Goal: Task Accomplishment & Management: Complete application form

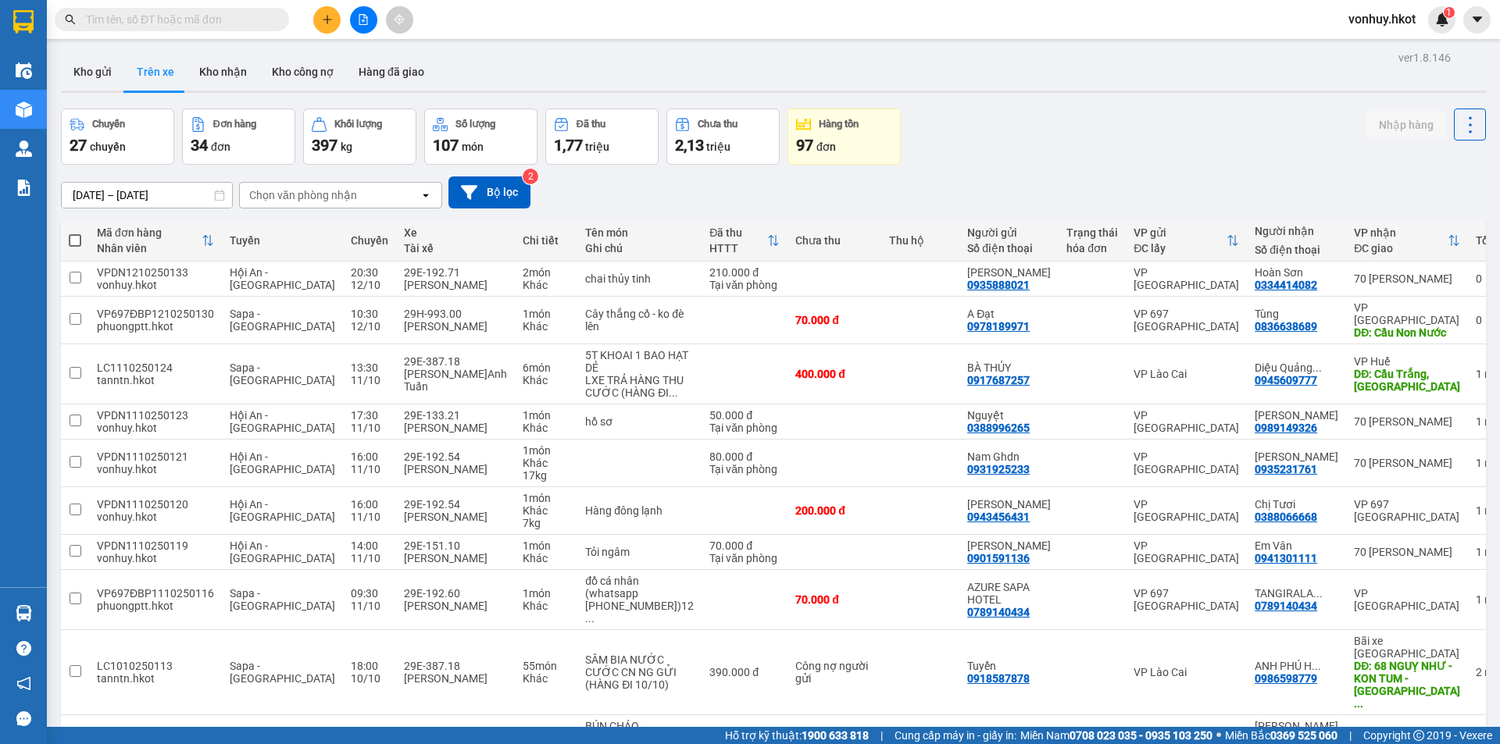
click at [330, 16] on icon "plus" at bounding box center [327, 19] width 11 height 11
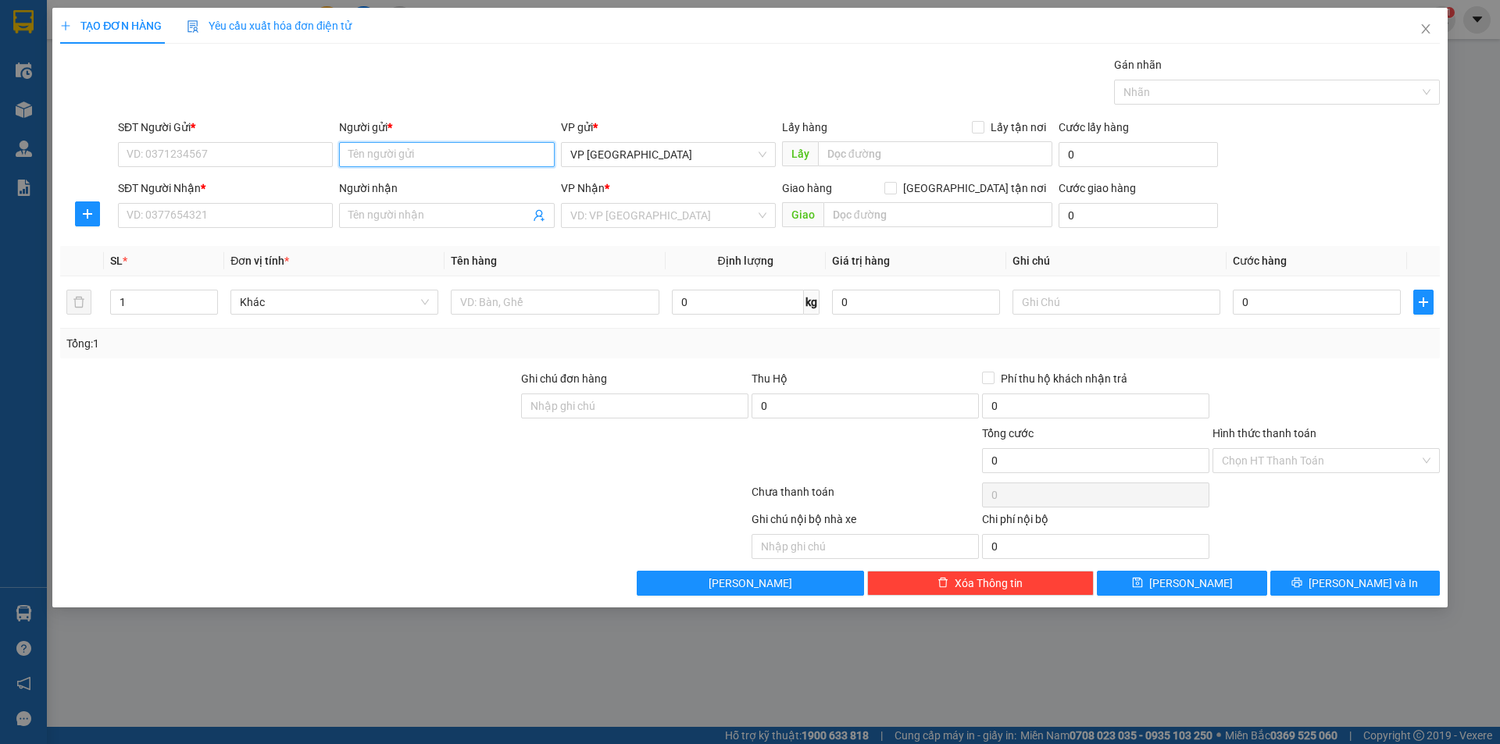
click at [477, 148] on input "Người gửi *" at bounding box center [446, 154] width 215 height 25
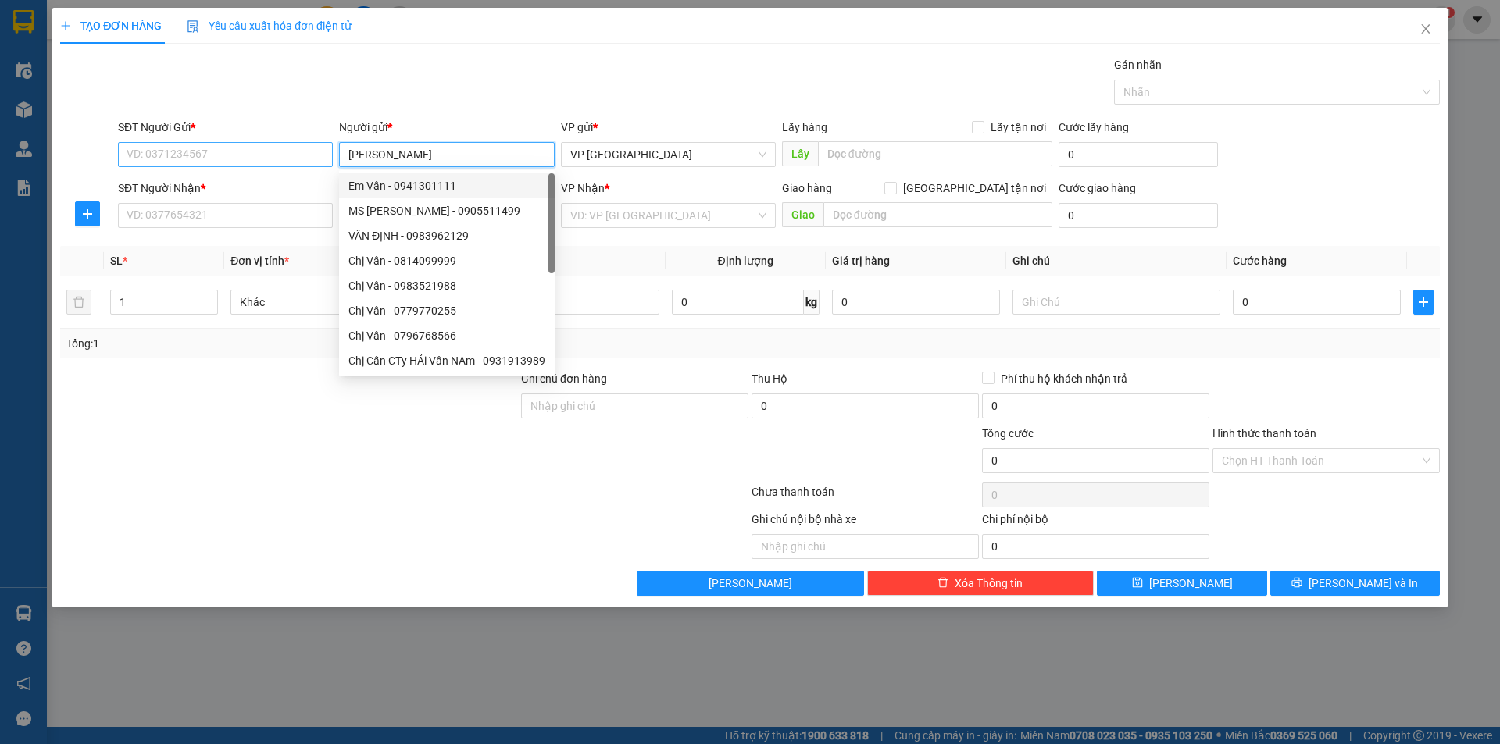
type input "[PERSON_NAME]"
click at [277, 162] on input "SĐT Người Gửi *" at bounding box center [225, 154] width 215 height 25
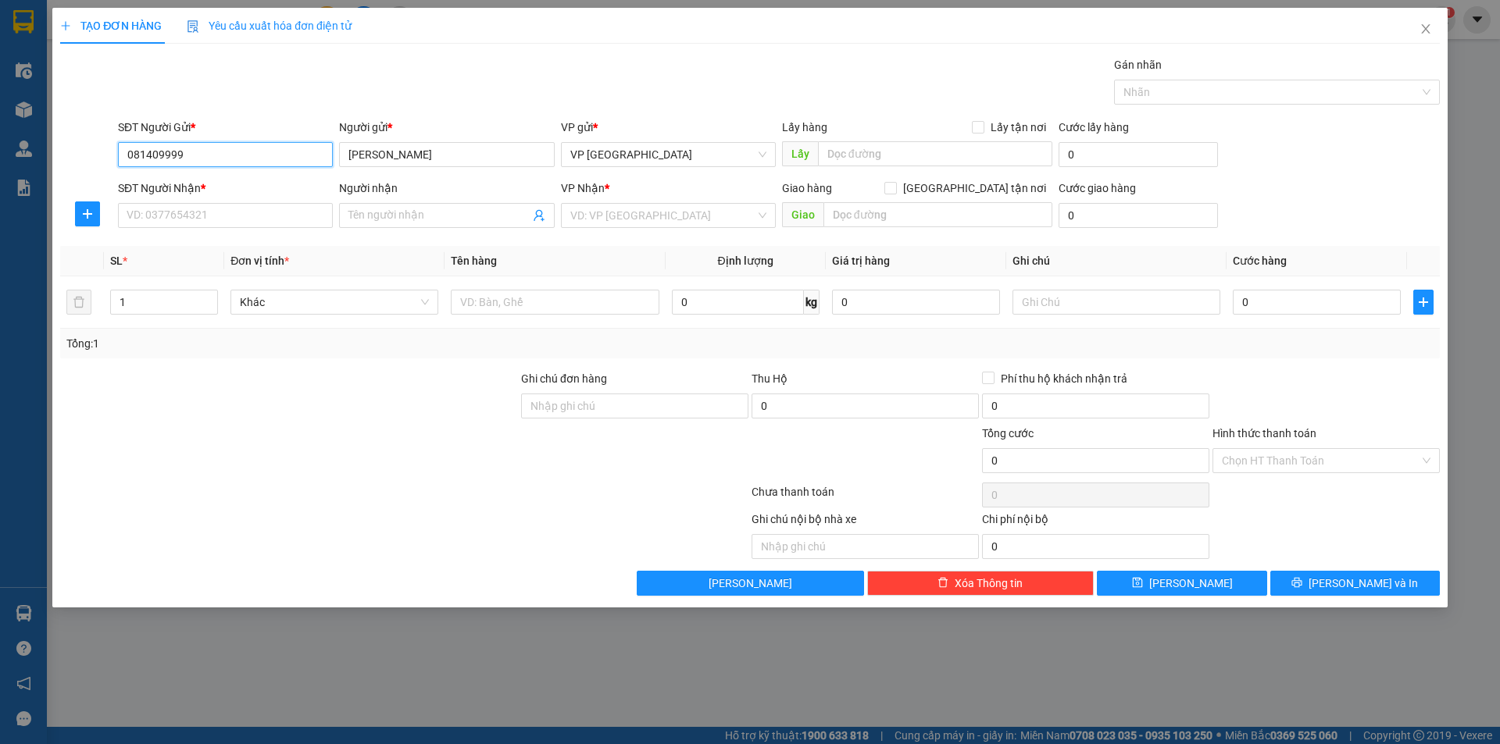
type input "0814099999"
click at [295, 186] on div "0814099999 - Chị Vân" at bounding box center [225, 185] width 196 height 17
type input "[PERSON_NAME]"
type input "0814099999"
drag, startPoint x: 398, startPoint y: 220, endPoint x: 423, endPoint y: 218, distance: 24.3
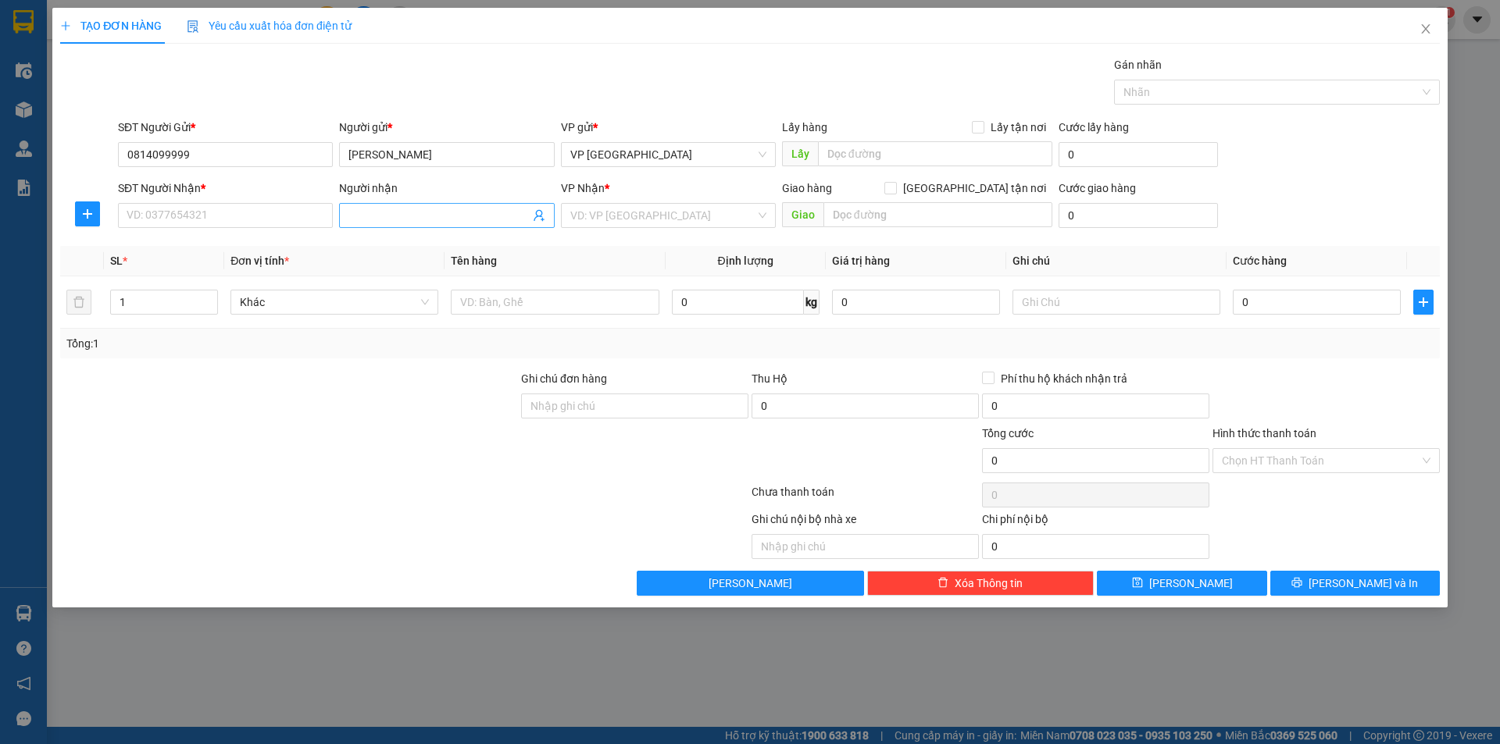
click at [401, 220] on input "Người nhận" at bounding box center [438, 215] width 180 height 17
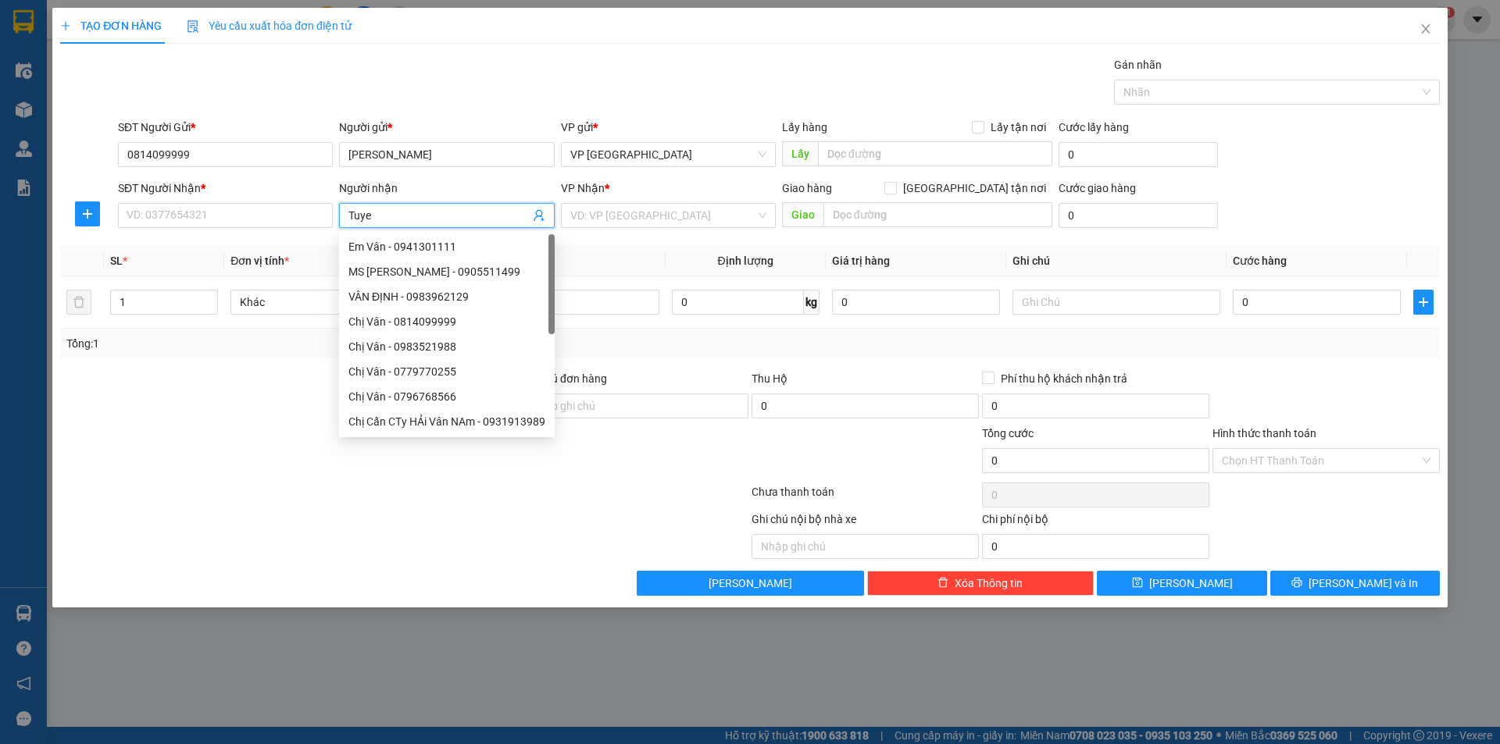
type input "Tuyet"
click at [466, 293] on div "[PERSON_NAME] - 0917328827" at bounding box center [446, 296] width 196 height 17
type input "0917328827"
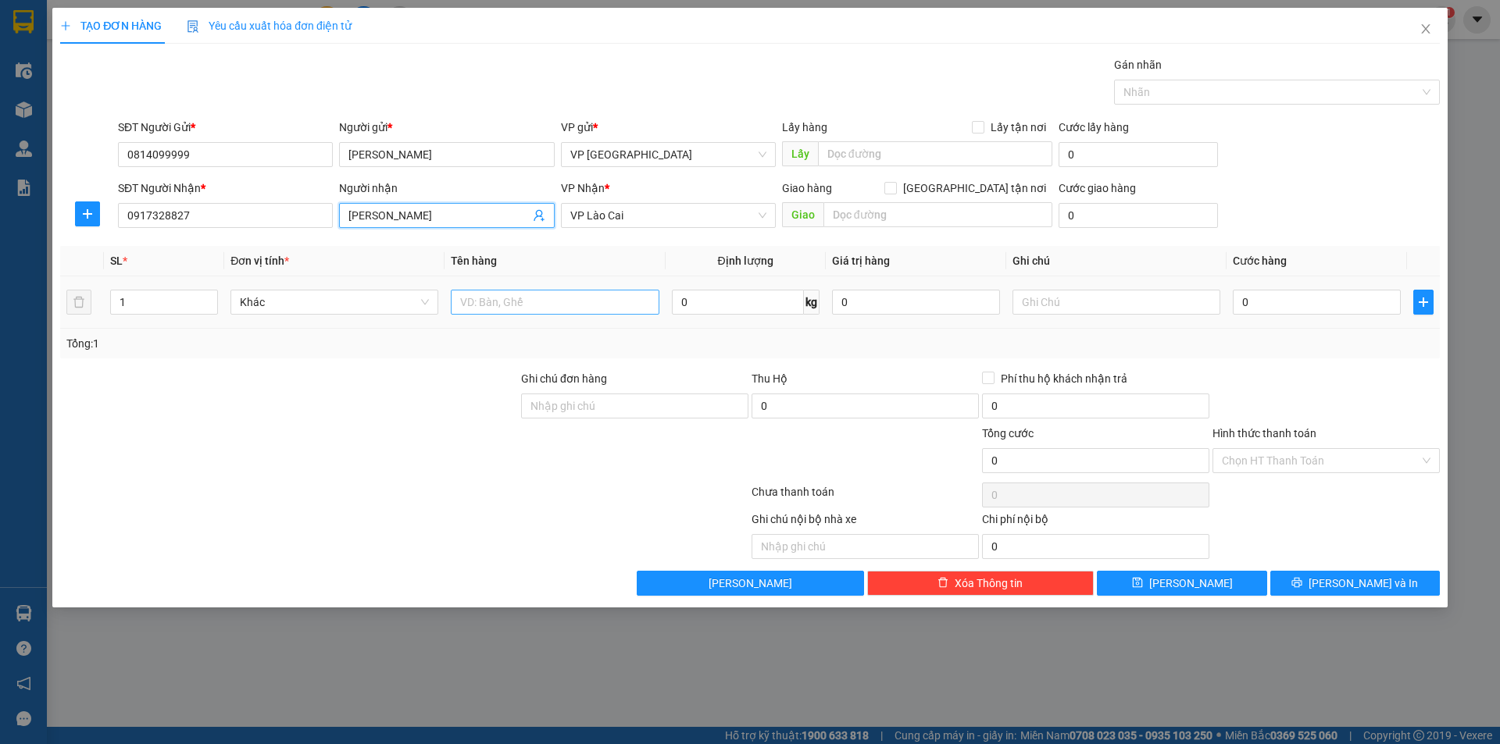
type input "[PERSON_NAME]"
click at [575, 305] on input "text" at bounding box center [555, 302] width 208 height 25
type input "trầm"
click at [744, 307] on input "0" at bounding box center [738, 302] width 132 height 25
type input "2"
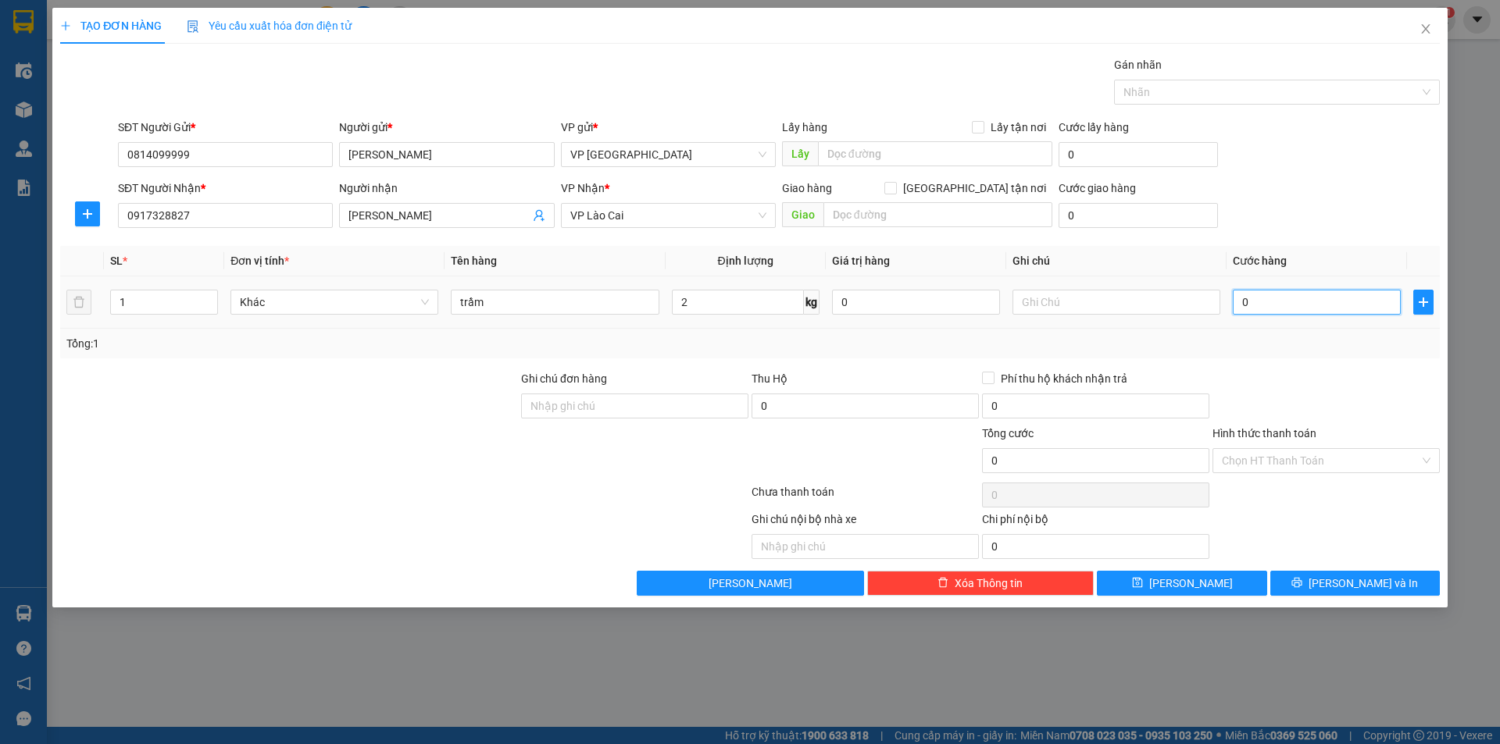
click at [1319, 304] on input "0" at bounding box center [1317, 302] width 168 height 25
type input "8"
type input "80"
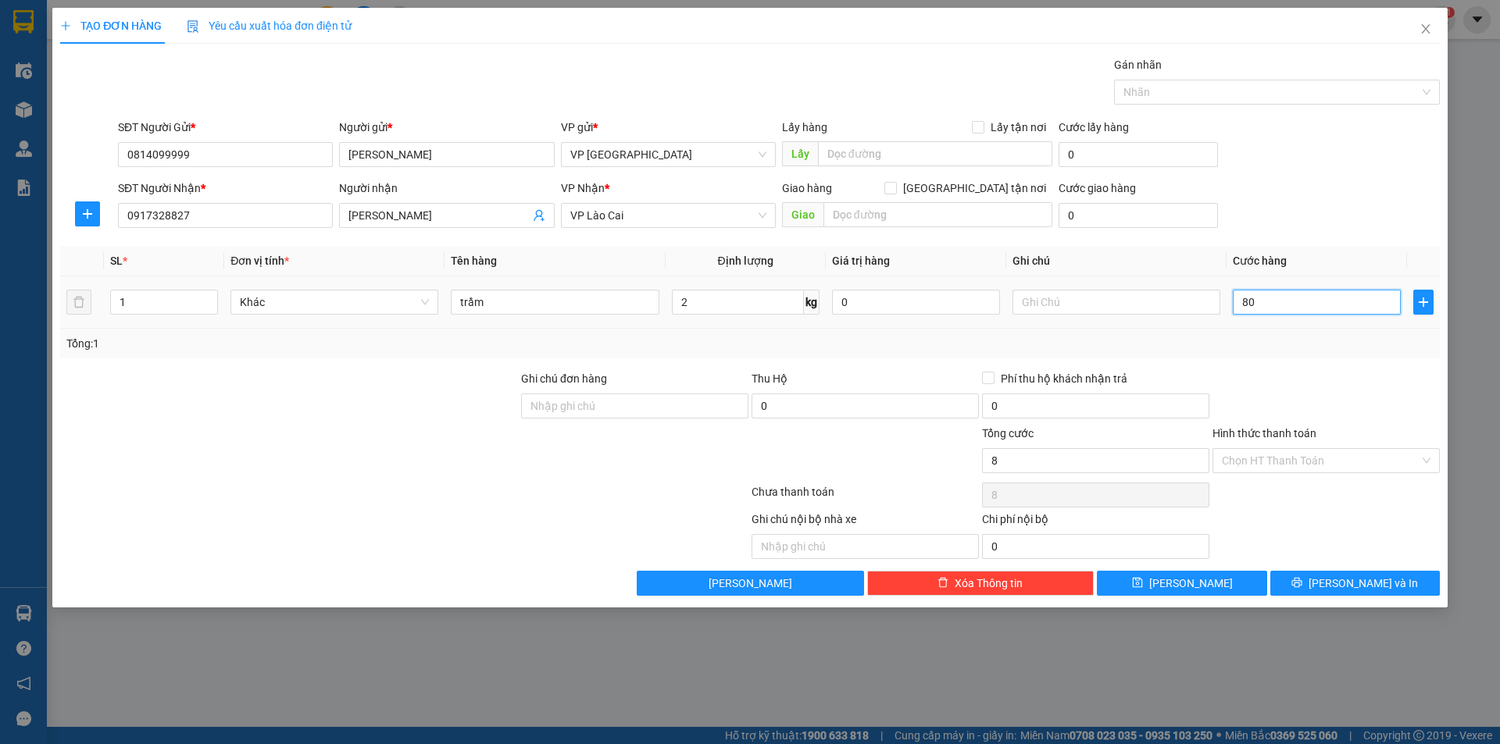
type input "80"
type input "800"
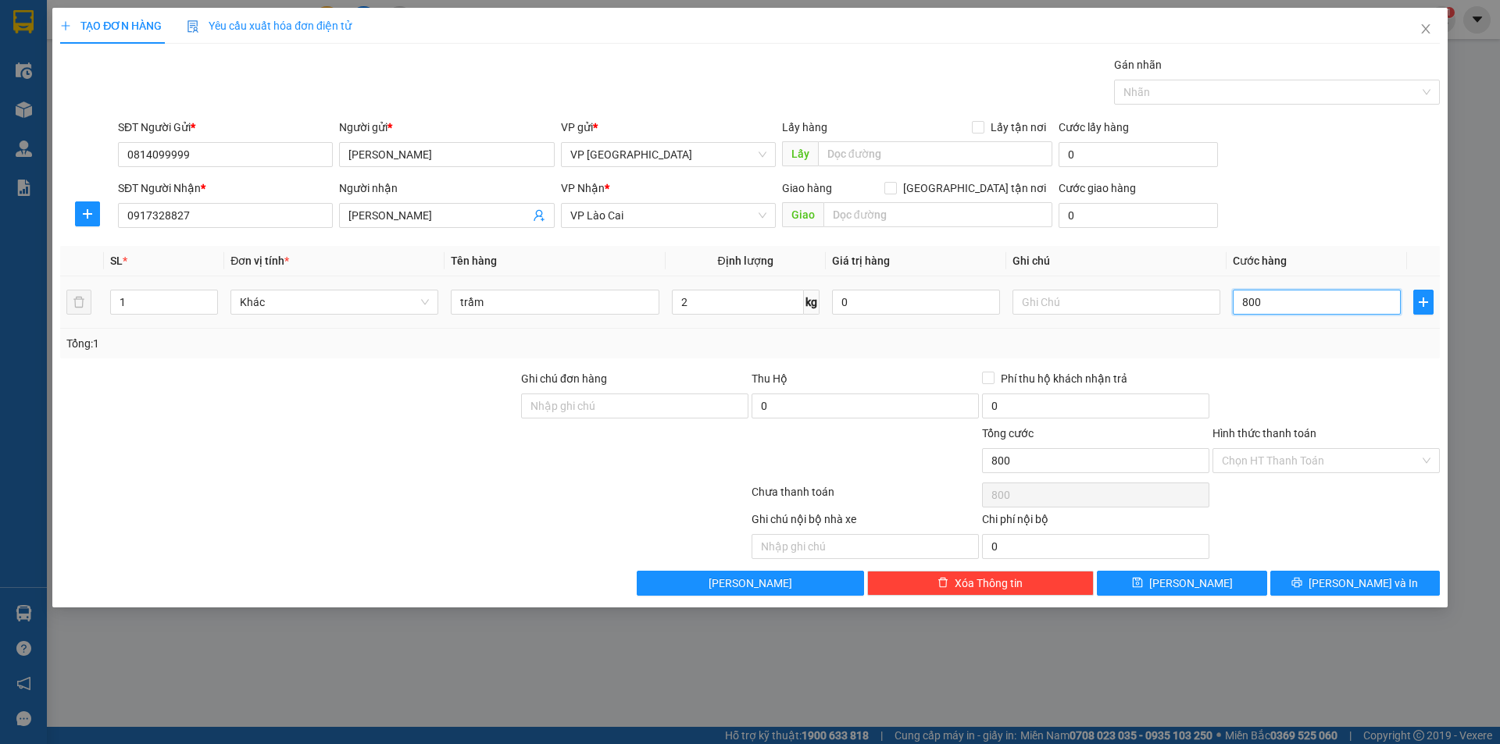
type input "8.000"
type input "80.000"
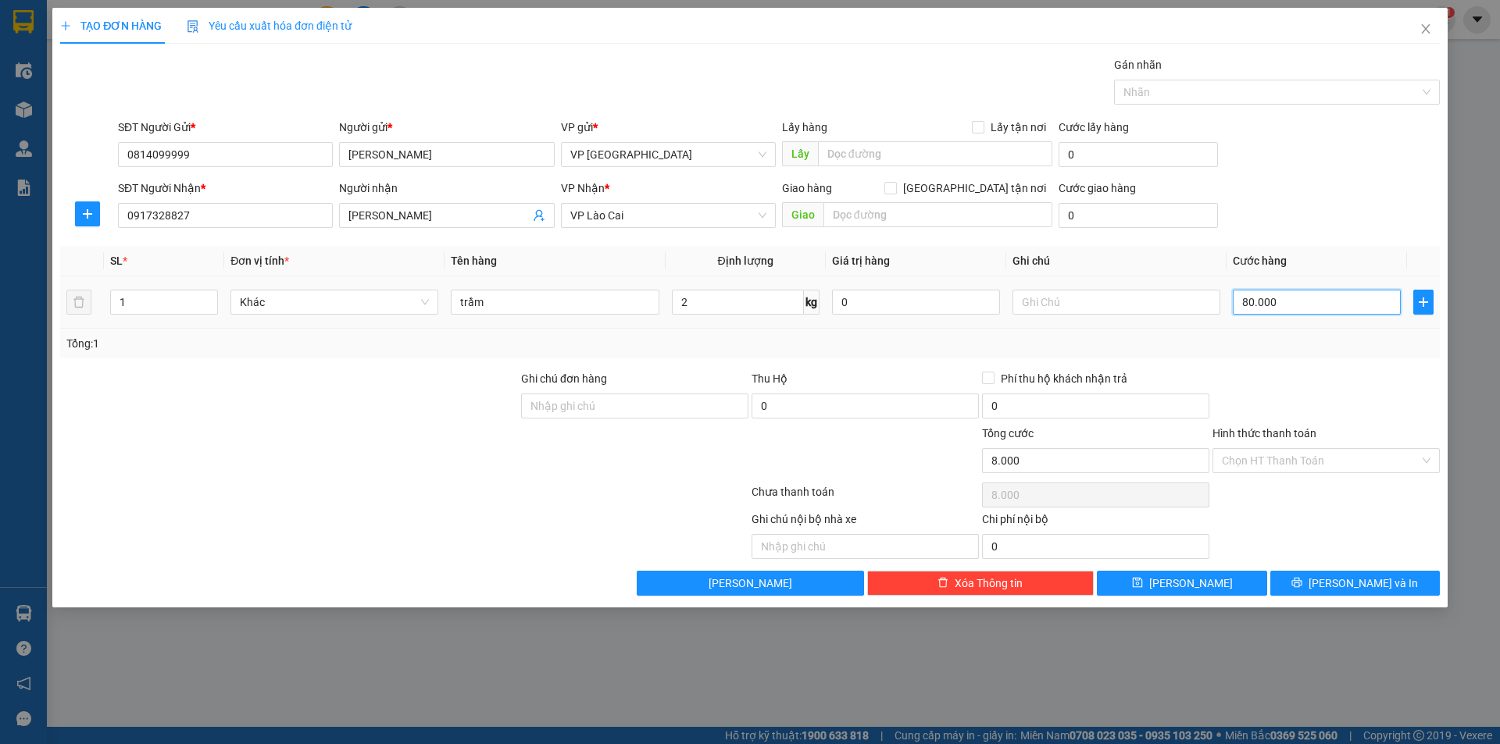
type input "80.000"
type input "800.000"
type input "80.000"
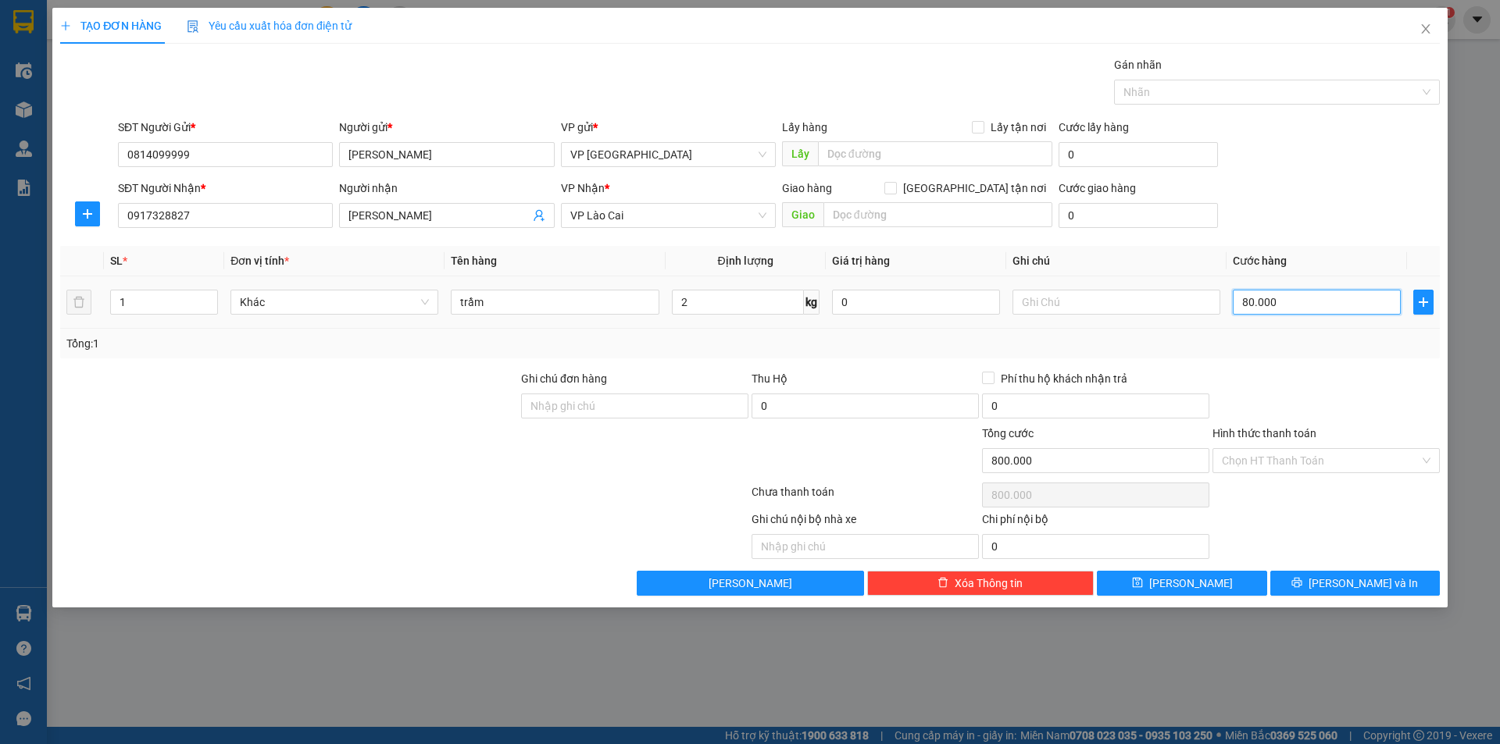
type input "80.000"
click at [1340, 580] on button "[PERSON_NAME] và In" at bounding box center [1355, 583] width 170 height 25
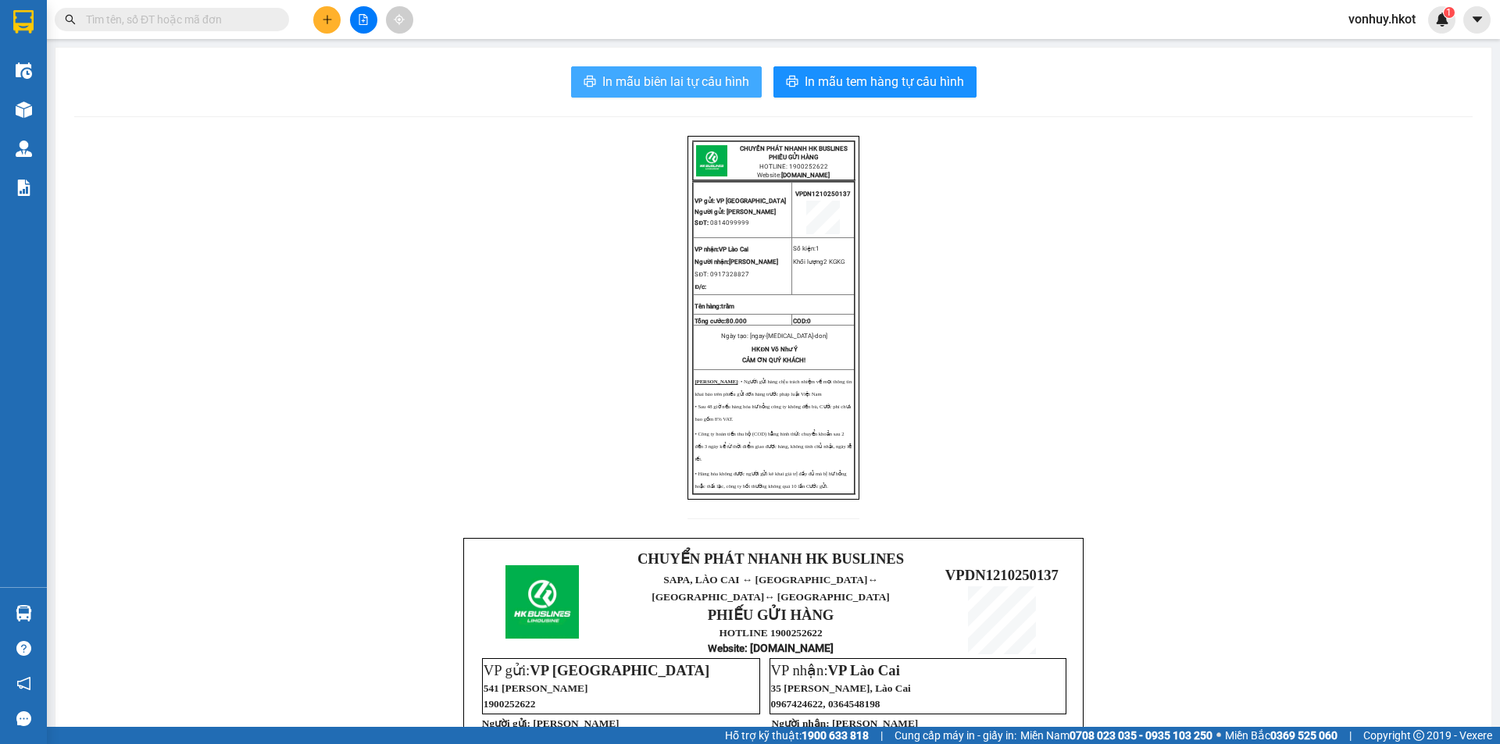
click at [650, 84] on span "In mẫu biên lai tự cấu hình" at bounding box center [675, 82] width 147 height 20
drag, startPoint x: 938, startPoint y: 190, endPoint x: 1058, endPoint y: 192, distance: 119.5
click at [1058, 567] on p "VPDN1210250137" at bounding box center [1001, 575] width 139 height 17
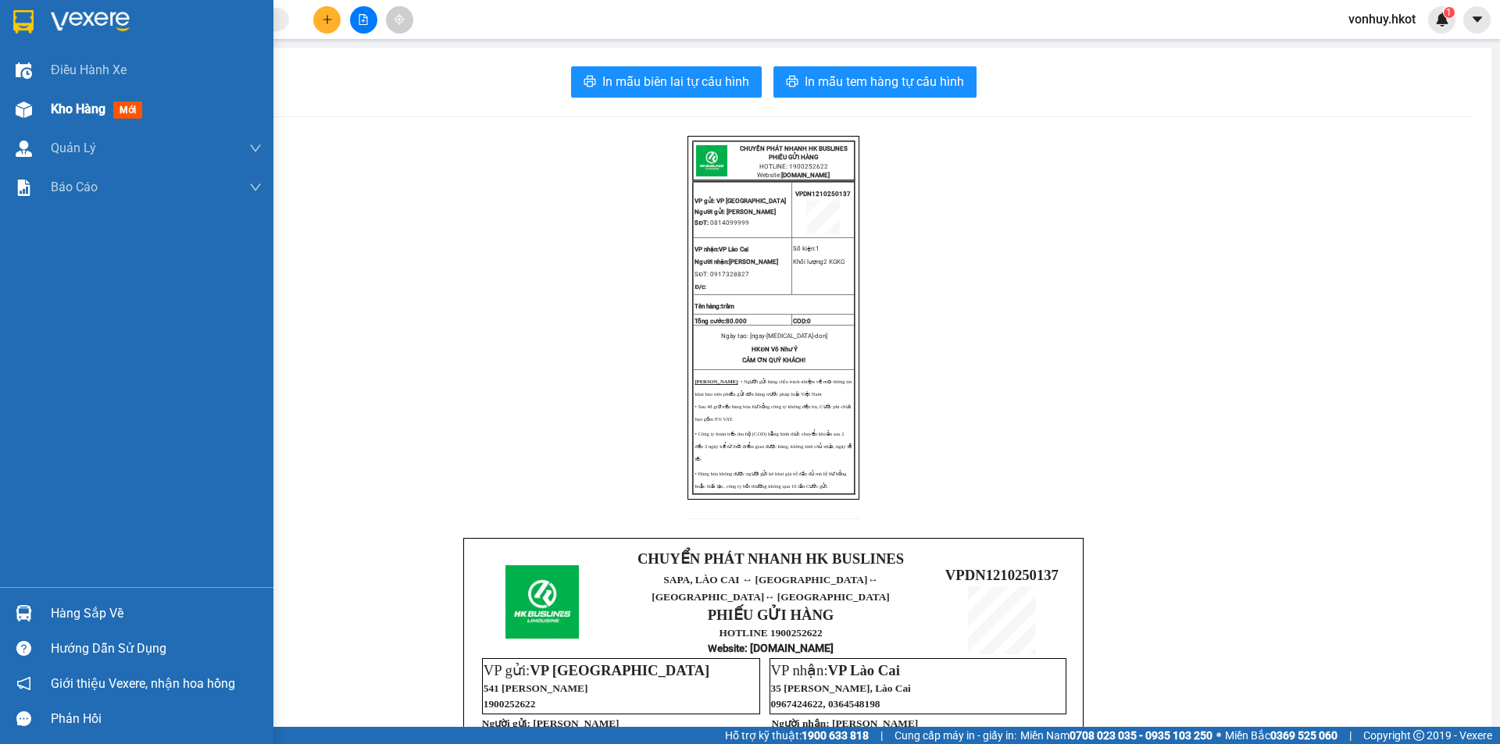
click at [55, 106] on span "Kho hàng" at bounding box center [78, 109] width 55 height 15
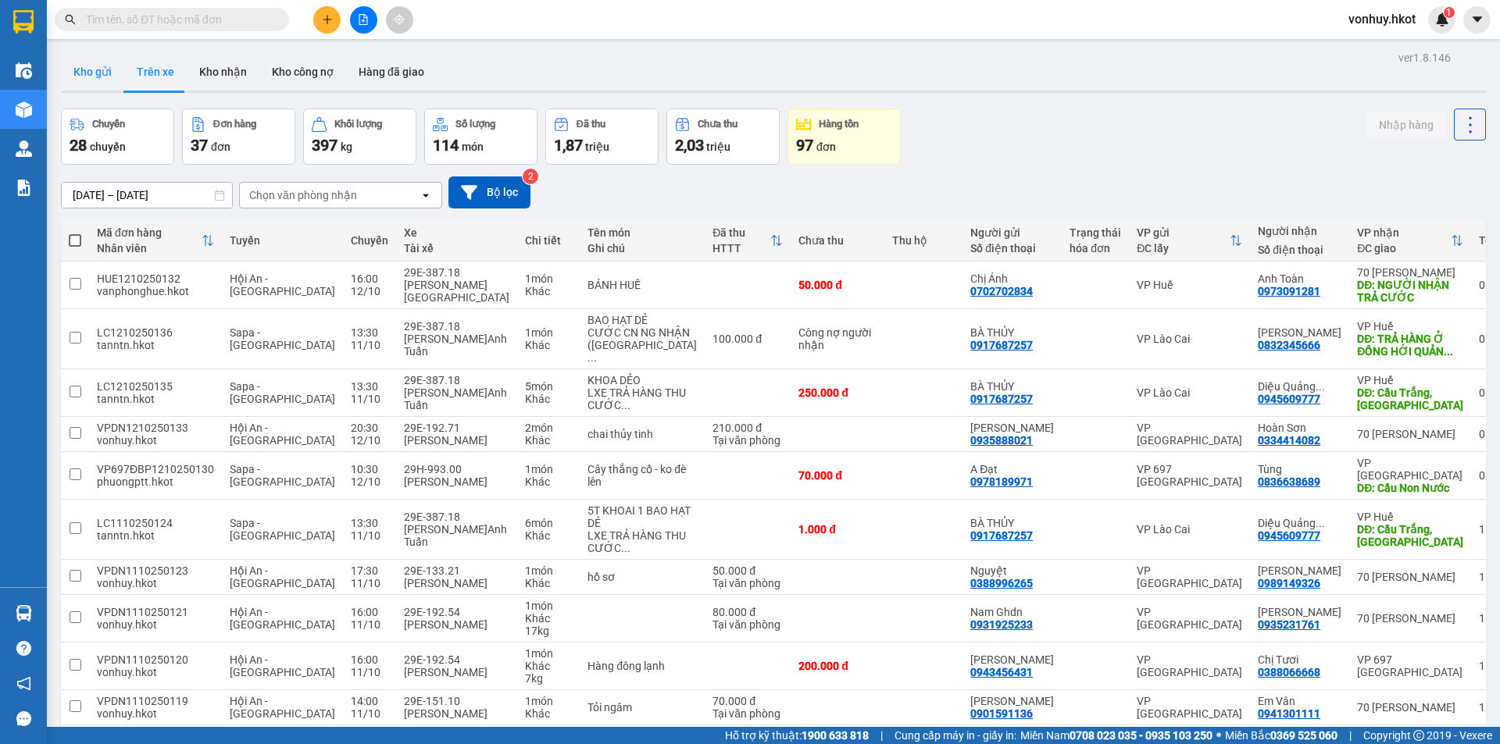
click at [102, 73] on button "Kho gửi" at bounding box center [92, 71] width 63 height 37
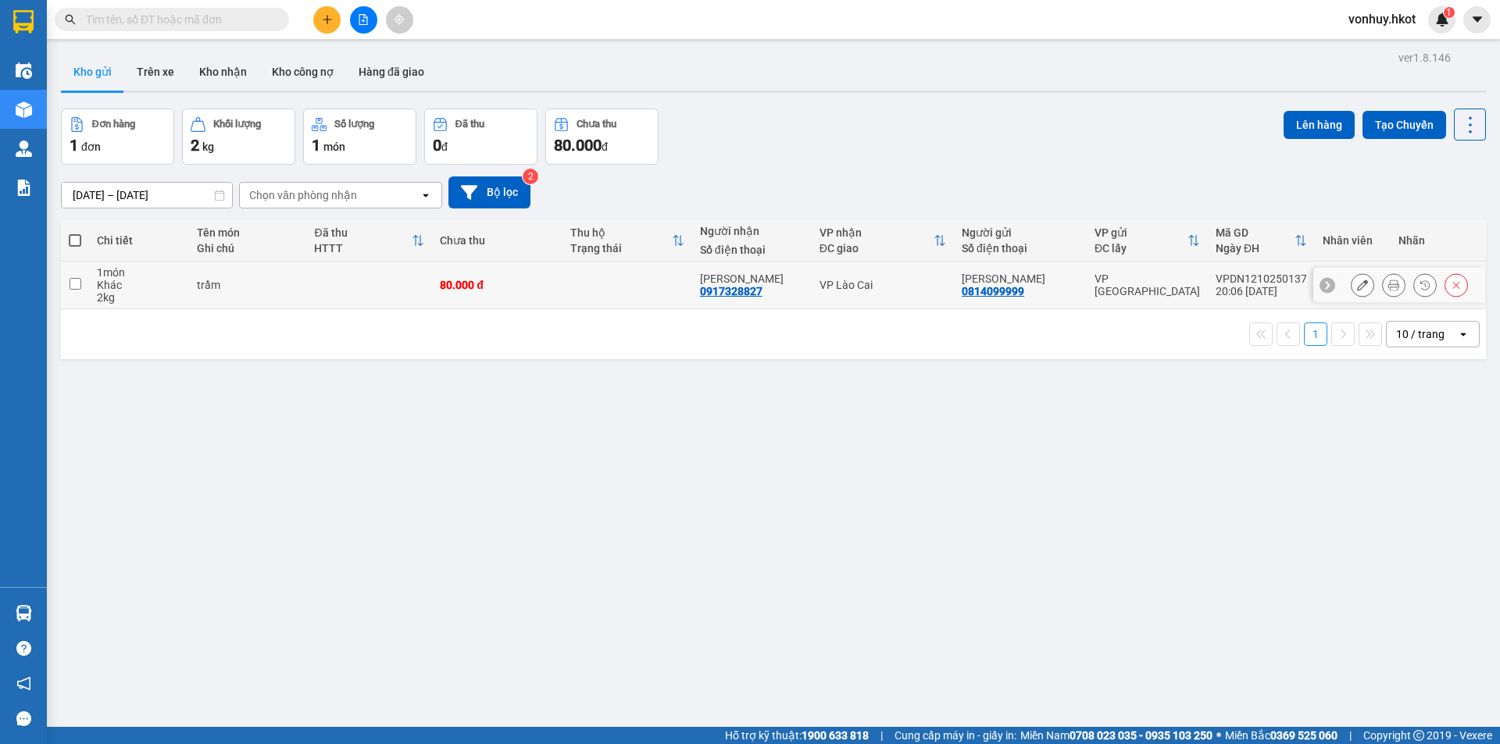
click at [77, 282] on input "checkbox" at bounding box center [76, 284] width 12 height 12
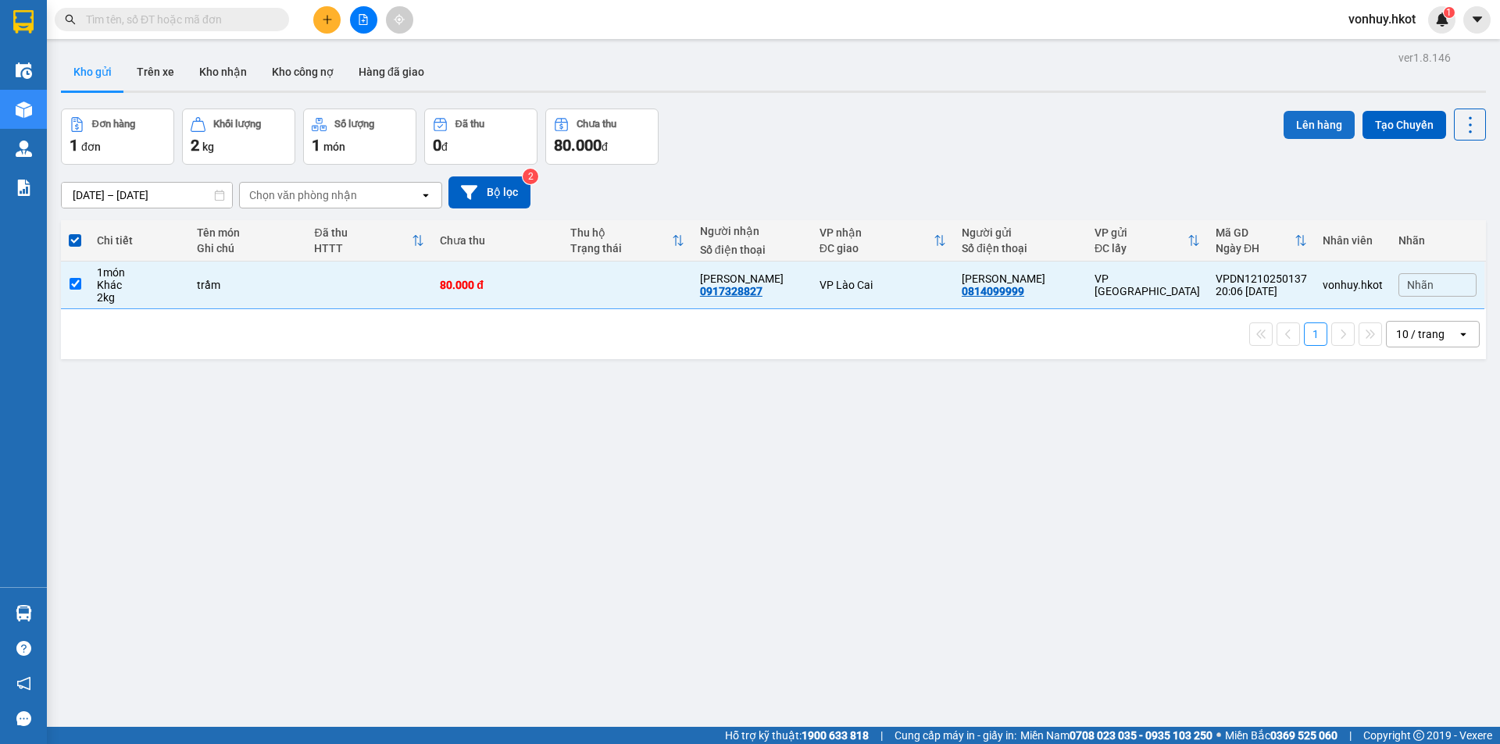
click at [1313, 121] on button "Lên hàng" at bounding box center [1318, 125] width 71 height 28
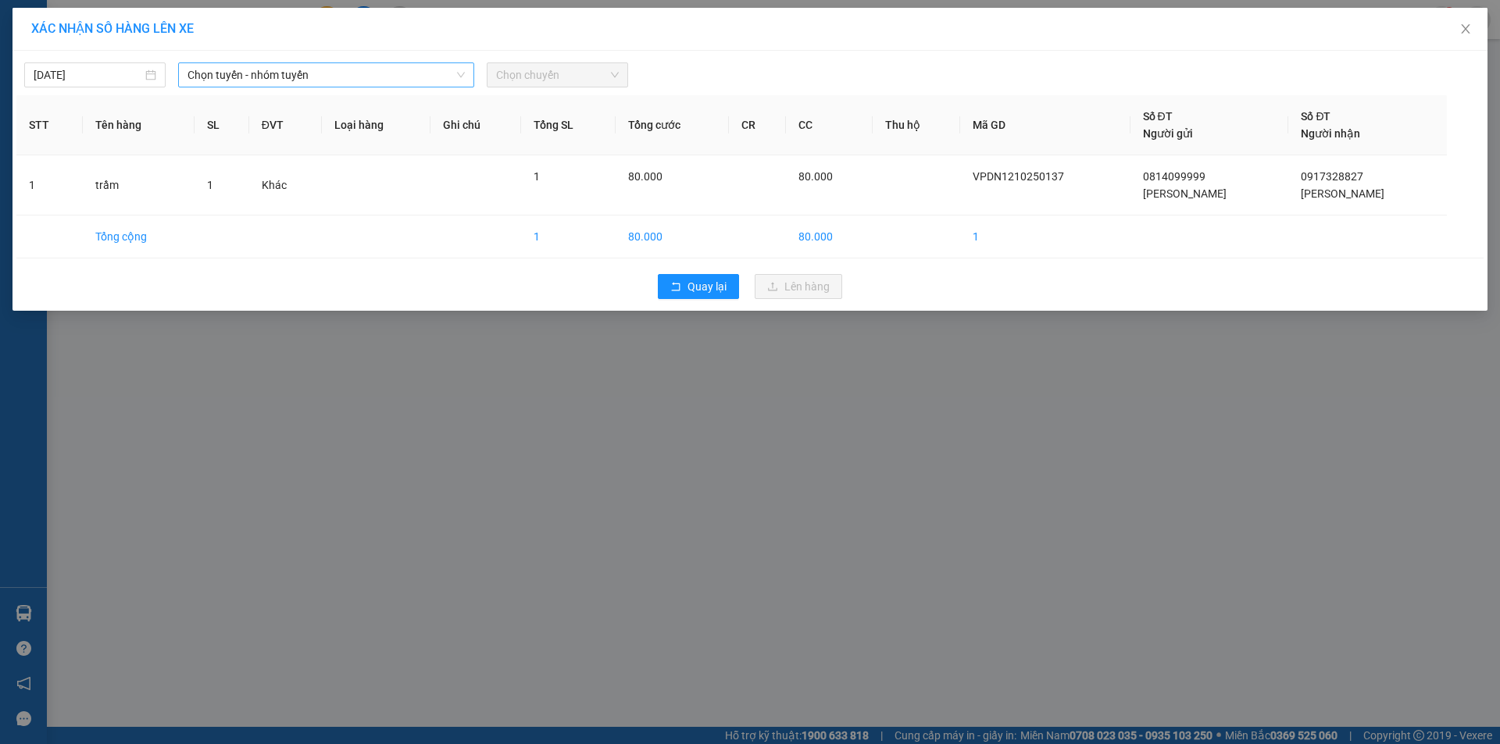
click at [459, 74] on icon "down" at bounding box center [461, 75] width 8 height 5
click at [459, 71] on icon "down" at bounding box center [460, 74] width 9 height 9
click at [409, 72] on span "Chọn tuyến - nhóm tuyến" at bounding box center [325, 74] width 277 height 23
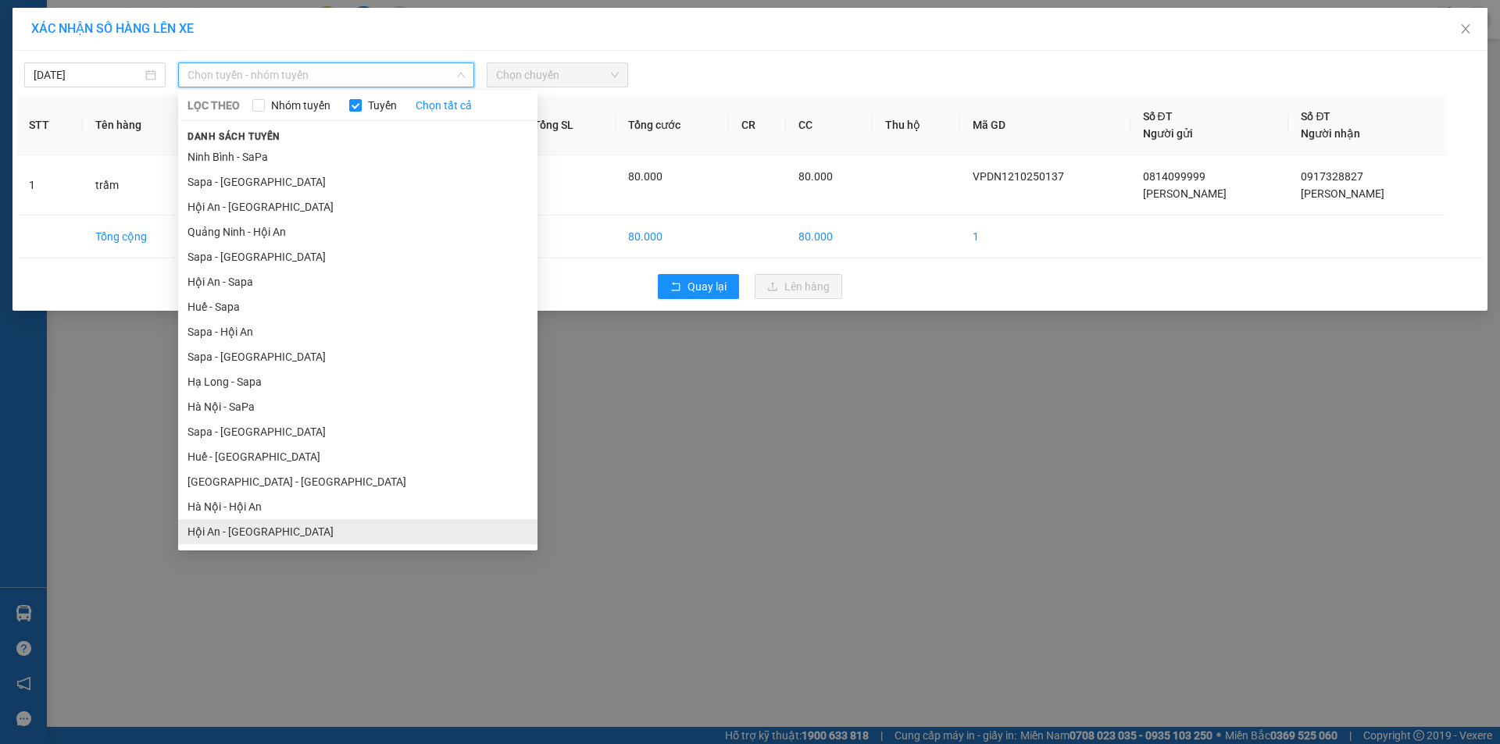
click at [238, 528] on li "Hội An - [GEOGRAPHIC_DATA]" at bounding box center [357, 531] width 359 height 25
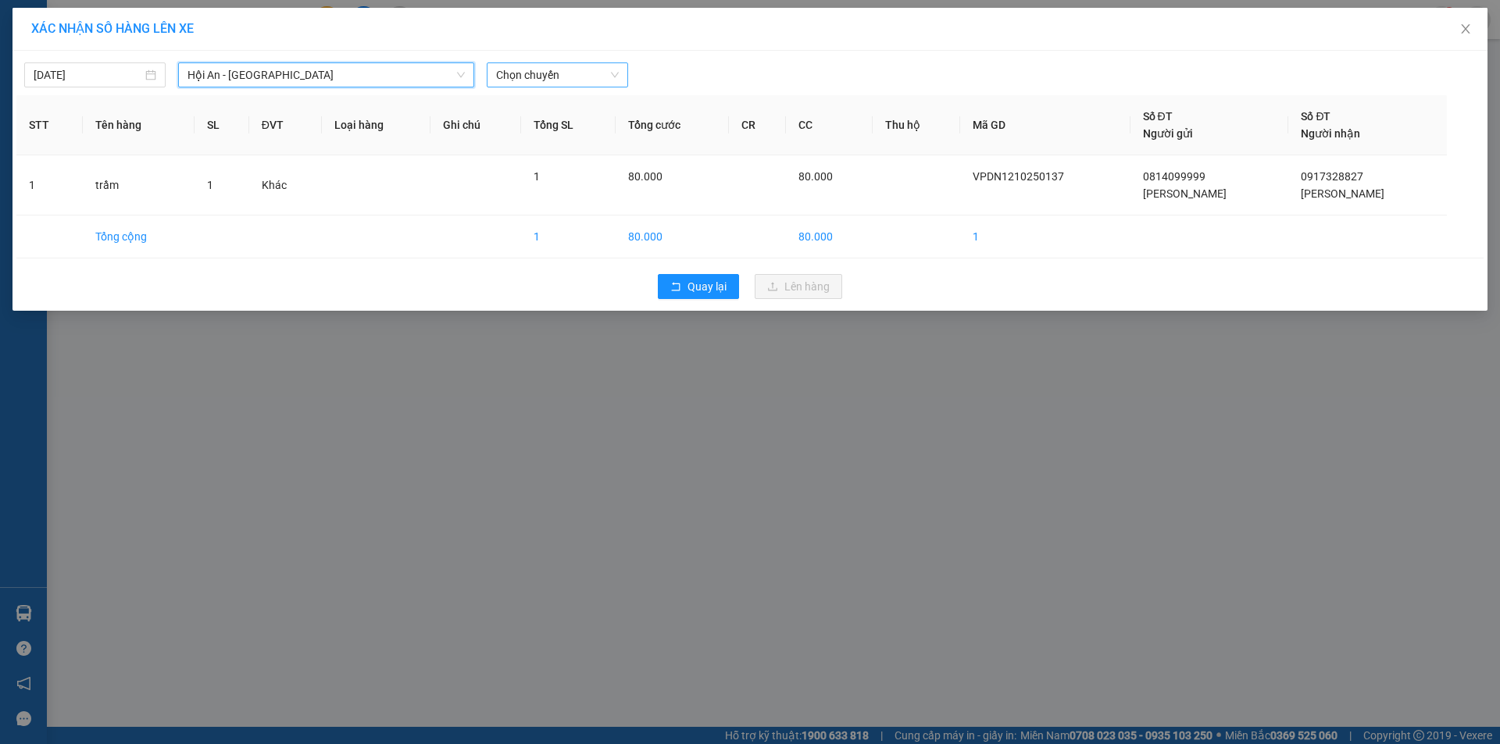
click at [561, 73] on span "Chọn chuyến" at bounding box center [557, 74] width 123 height 23
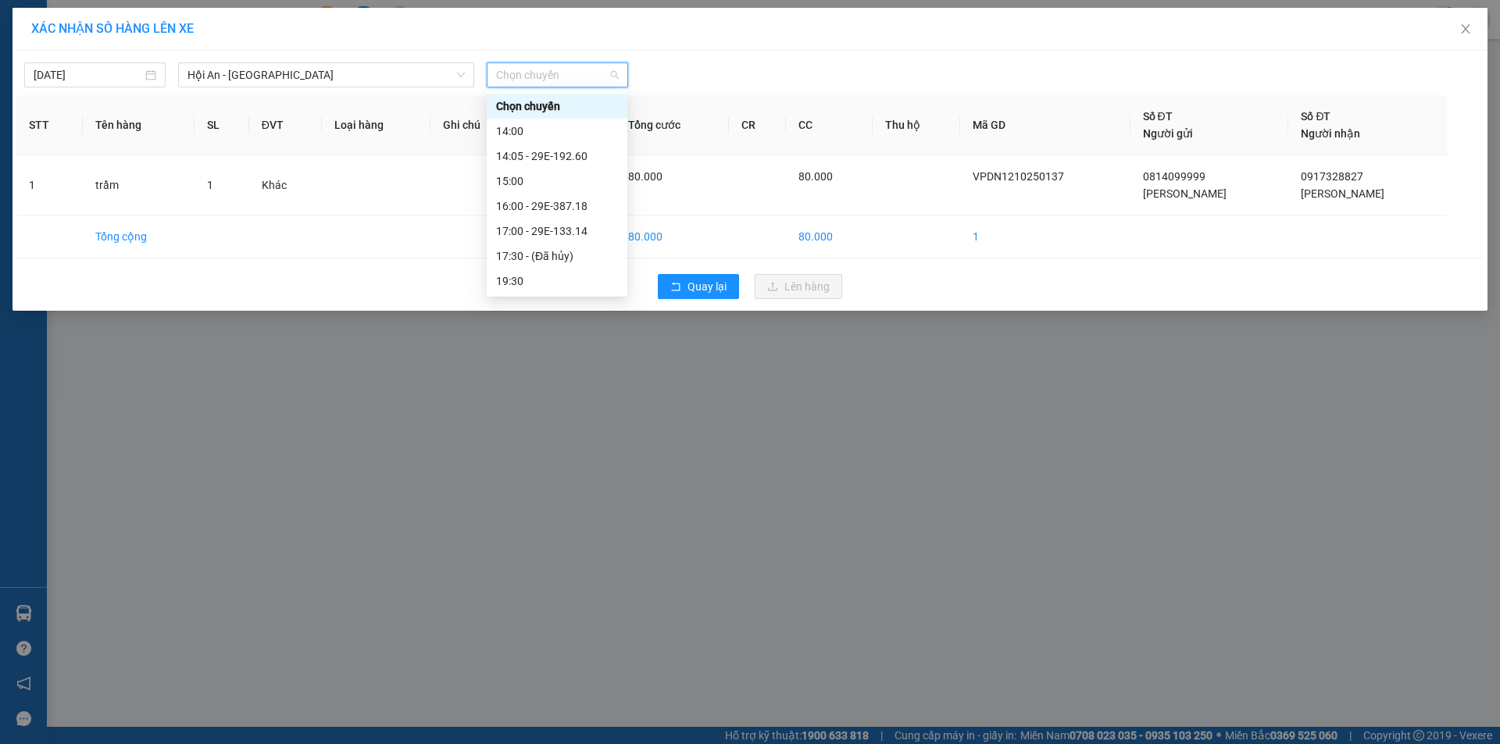
click at [554, 298] on div "19:35 - 29E-133.71" at bounding box center [557, 306] width 122 height 17
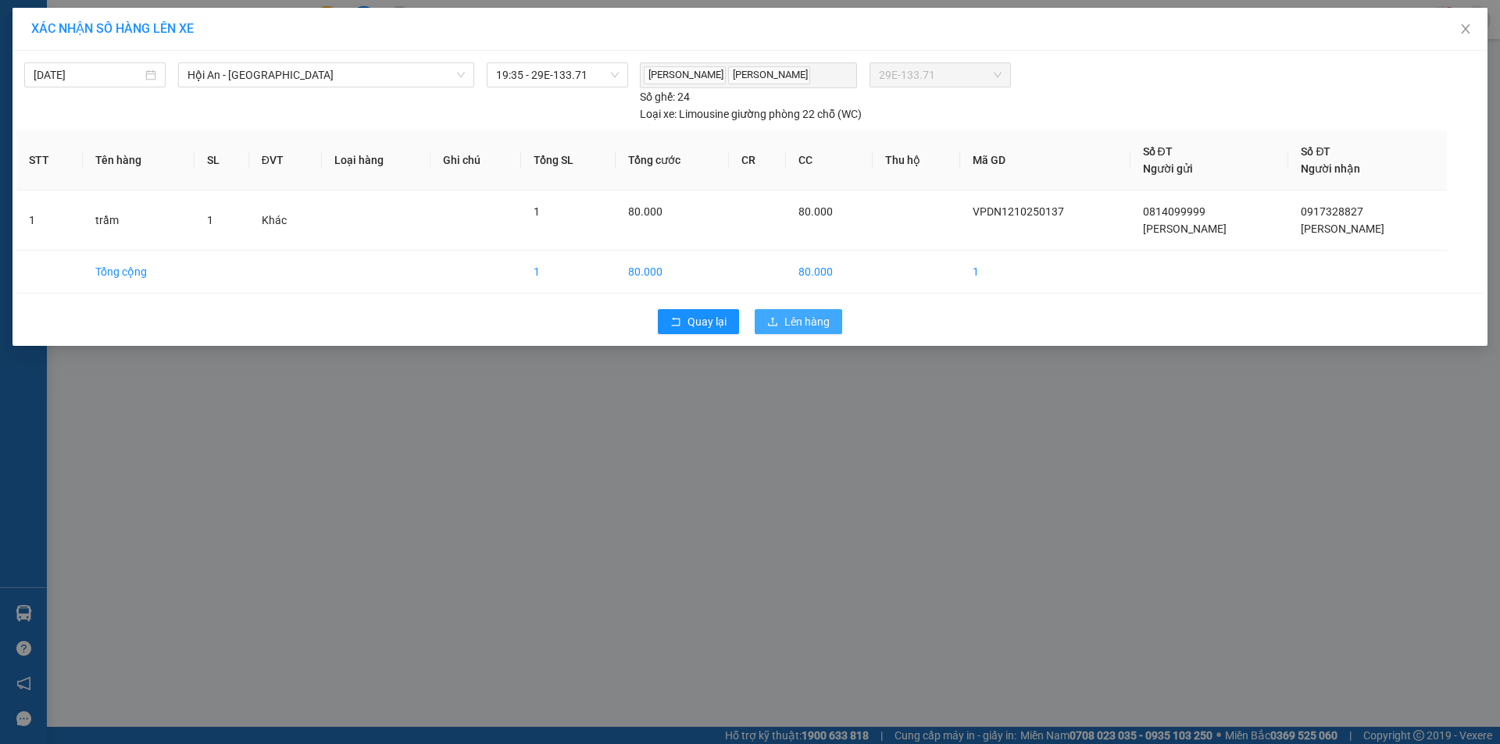
click at [823, 319] on span "Lên hàng" at bounding box center [806, 321] width 45 height 17
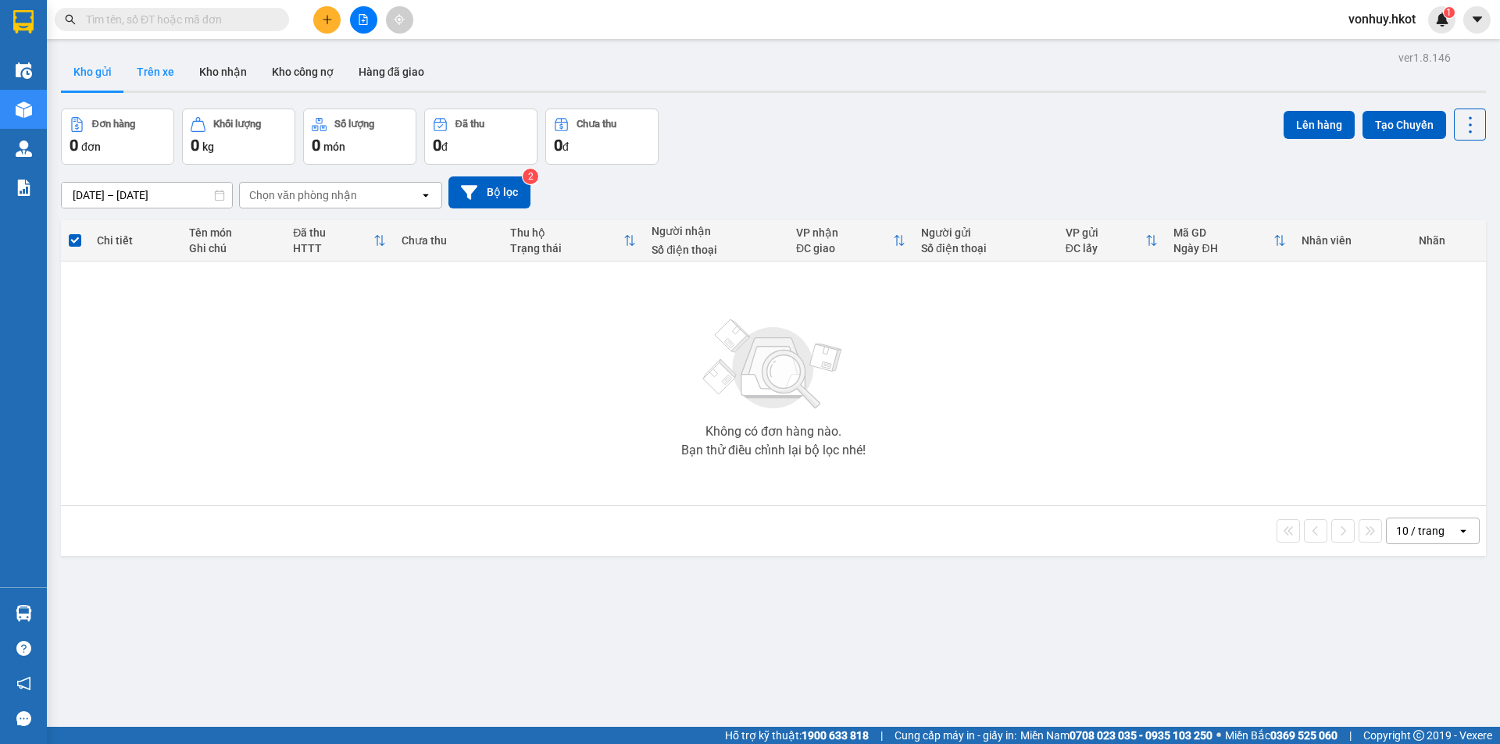
click at [154, 72] on button "Trên xe" at bounding box center [155, 71] width 62 height 37
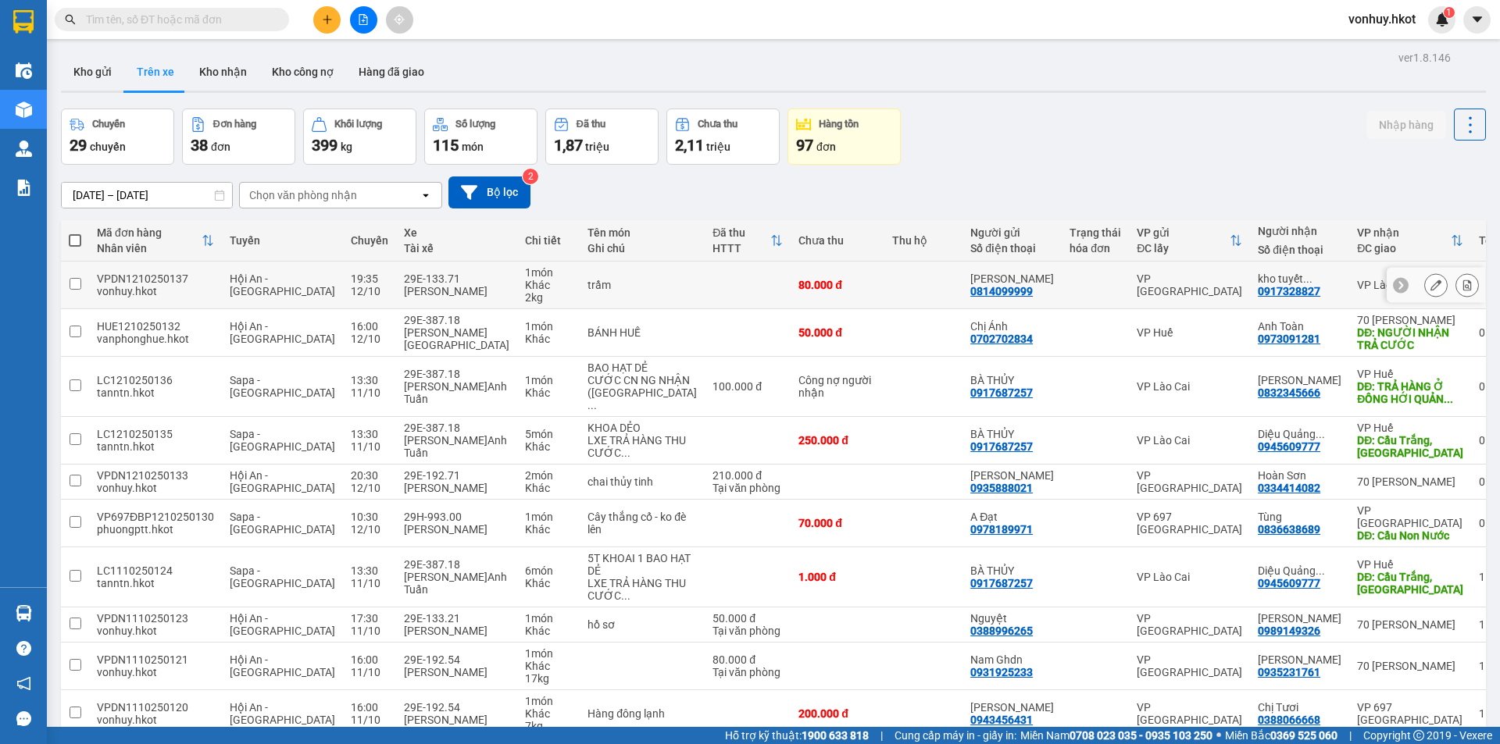
click at [1461, 281] on icon at bounding box center [1466, 285] width 11 height 11
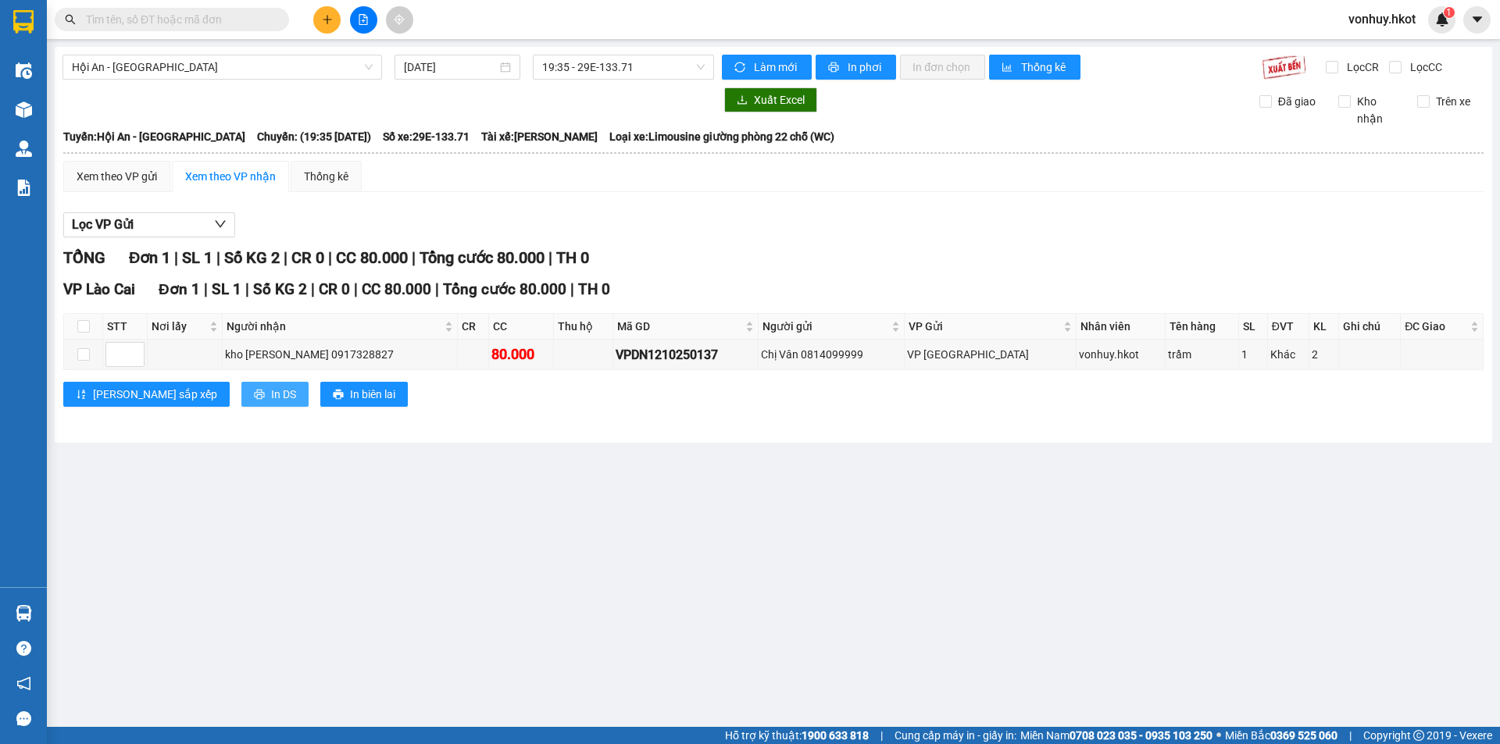
click at [271, 394] on span "In DS" at bounding box center [283, 394] width 25 height 17
